Goal: Find specific page/section

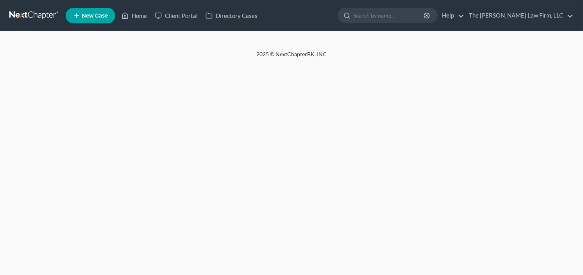
click at [334, 13] on ul "New Case Home Client Portal Directory Cases - No Result - See all results Or Pr…" at bounding box center [320, 15] width 508 height 20
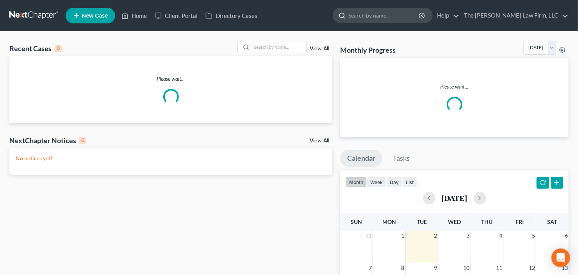
click at [374, 15] on input "search" at bounding box center [383, 15] width 71 height 14
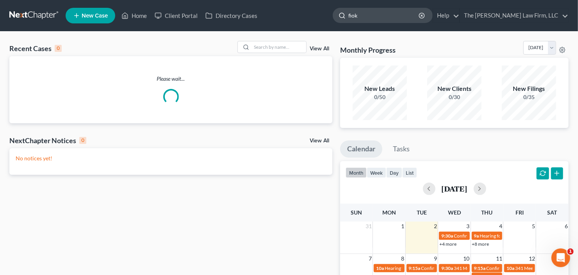
type input "fioke"
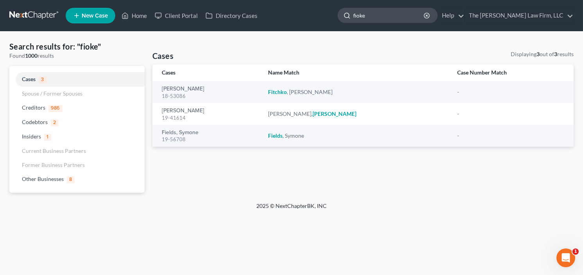
click at [377, 15] on input "fioke" at bounding box center [388, 15] width 71 height 14
drag, startPoint x: 405, startPoint y: 17, endPoint x: 325, endPoint y: 34, distance: 81.6
click at [335, 33] on div "Home New Case Client Portal Directory Cases The [PERSON_NAME] Law Firm, LLC [EM…" at bounding box center [291, 137] width 583 height 275
type input "fat"
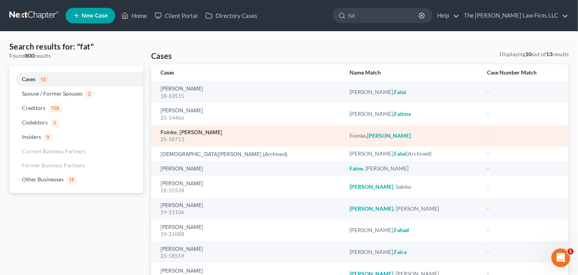
click at [175, 134] on link "Foinke, [PERSON_NAME]" at bounding box center [192, 132] width 62 height 5
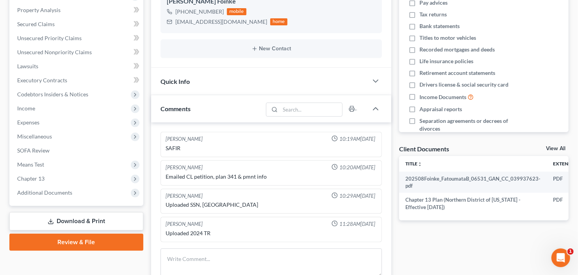
scroll to position [219, 0]
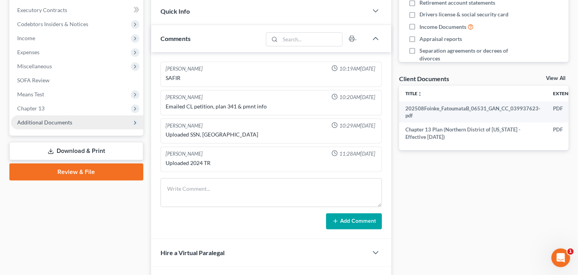
click at [52, 119] on span "Additional Documents" at bounding box center [44, 122] width 55 height 7
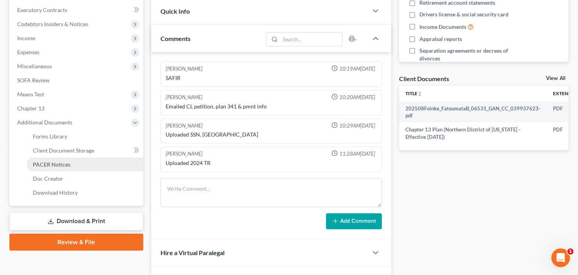
click at [60, 161] on span "PACER Notices" at bounding box center [51, 164] width 37 height 7
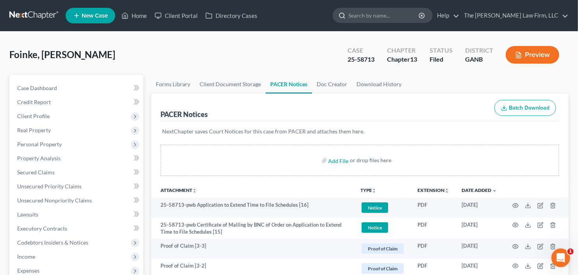
click at [419, 15] on input "search" at bounding box center [383, 15] width 71 height 14
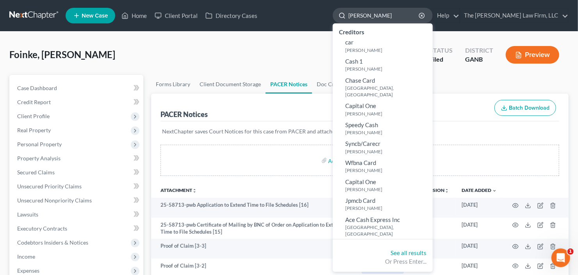
type input "[PERSON_NAME]"
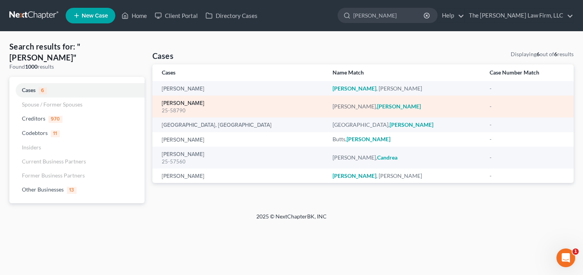
click at [170, 102] on link "[PERSON_NAME]" at bounding box center [183, 103] width 43 height 5
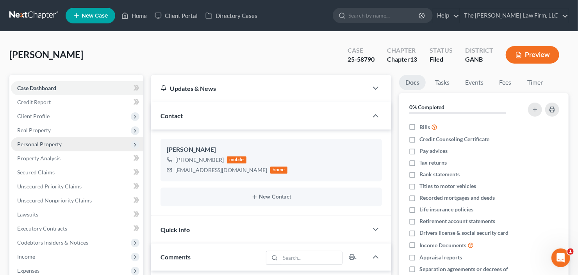
scroll to position [264, 0]
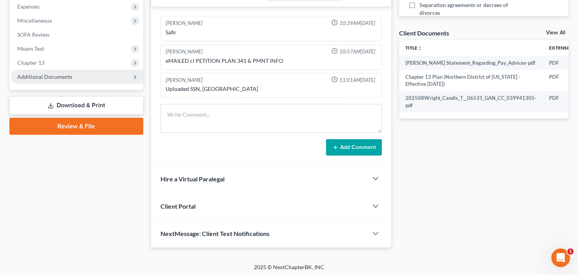
click at [53, 75] on span "Additional Documents" at bounding box center [44, 76] width 55 height 7
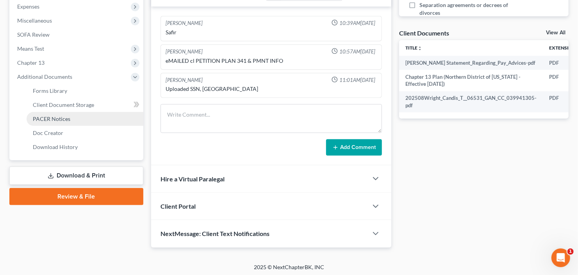
click at [56, 116] on span "PACER Notices" at bounding box center [51, 119] width 37 height 7
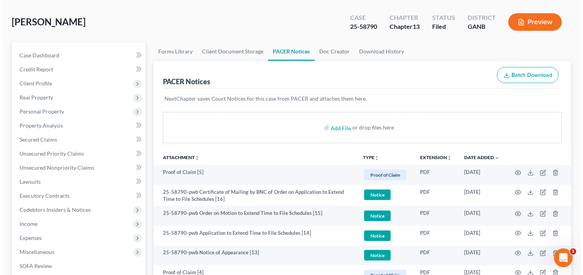
scroll to position [62, 0]
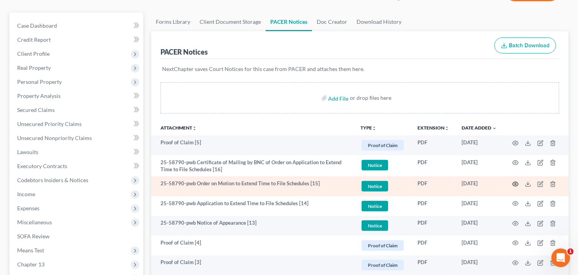
click at [513, 185] on icon "button" at bounding box center [516, 184] width 6 height 4
